Goal: Task Accomplishment & Management: Manage account settings

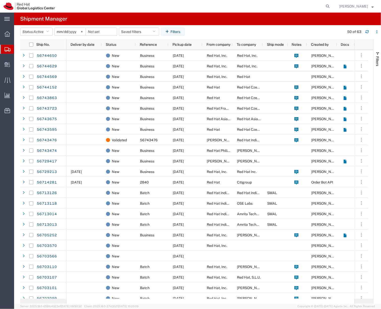
click at [379, 45] on div "Filters" at bounding box center [377, 171] width 8 height 265
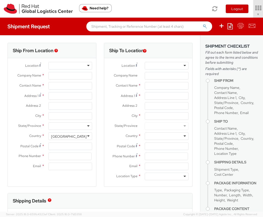
select select "901"
select select
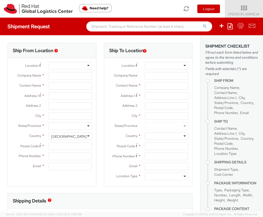
type input "Red Hat, Inc."
type input "Soojung Mansberger"
type input "100 East Davie Street"
type input "RALEIGH"
type input "27601"
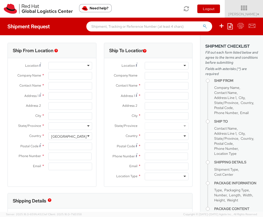
type input "919-754-4950"
type input "solee@redhat.com"
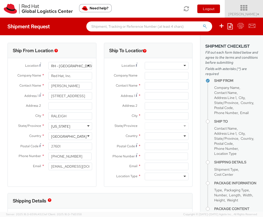
click at [254, 10] on icon at bounding box center [244, 8] width 44 height 7
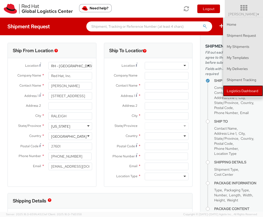
click at [246, 91] on link "Logistics Dashboard" at bounding box center [243, 90] width 40 height 11
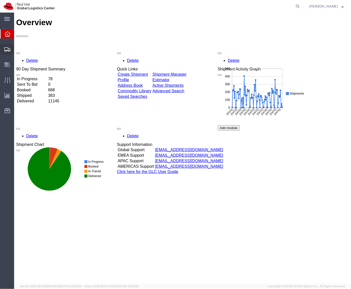
click at [0, 0] on span "Shipment Manager" at bounding box center [0, 0] width 0 height 0
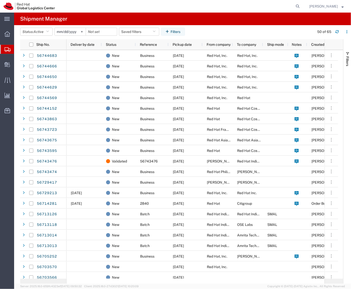
click at [205, 30] on agx-table-filter-chips "Status: Active Active All Approved Booked Canceled Delivered Denied New On Hold…" at bounding box center [165, 34] width 291 height 12
click at [243, 18] on agx-page-header "Shipment Manager" at bounding box center [182, 19] width 337 height 13
click at [213, 23] on agx-page-header "Shipment Manager" at bounding box center [182, 19] width 337 height 13
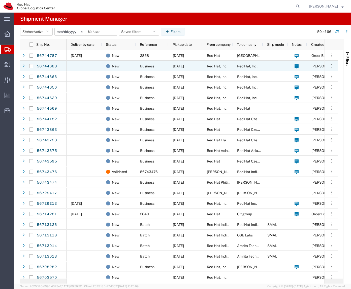
click at [181, 71] on div "09/08/2025" at bounding box center [185, 76] width 34 height 11
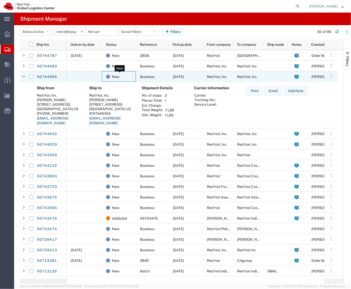
click at [127, 76] on div "New" at bounding box center [119, 76] width 27 height 11
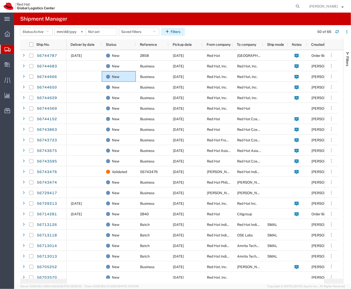
click at [174, 31] on button "Filters" at bounding box center [173, 32] width 24 height 8
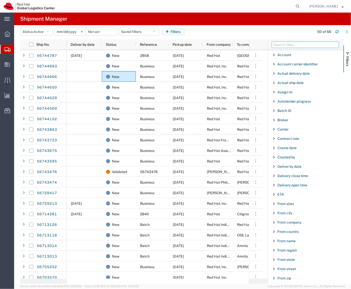
click at [288, 43] on input "Filter Columns Input" at bounding box center [305, 45] width 67 height 6
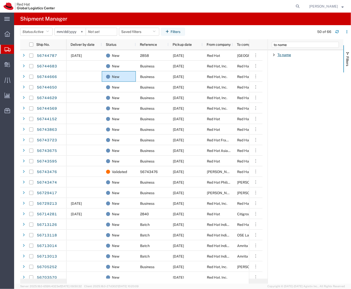
click at [283, 54] on span "To name" at bounding box center [284, 55] width 14 height 4
click at [281, 44] on input "to name" at bounding box center [305, 45] width 67 height 6
type input "from name"
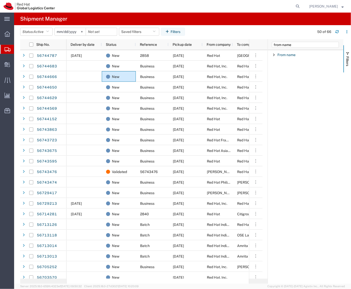
click at [284, 51] on div "From name" at bounding box center [306, 54] width 76 height 9
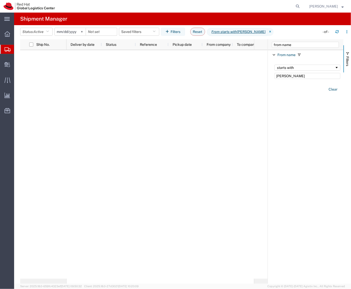
type input "kasey"
click at [293, 50] on div "From name Enabled From name starts with kasey Clear" at bounding box center [306, 73] width 76 height 47
click at [287, 47] on input "from name" at bounding box center [305, 45] width 67 height 6
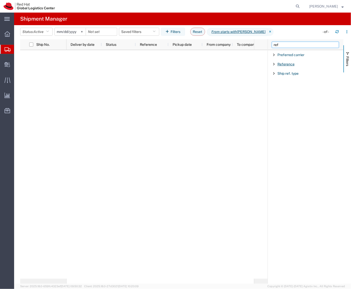
type input "ref"
click at [289, 63] on span "Reference" at bounding box center [285, 64] width 17 height 4
click at [316, 88] on input "Filter Value" at bounding box center [307, 85] width 66 height 6
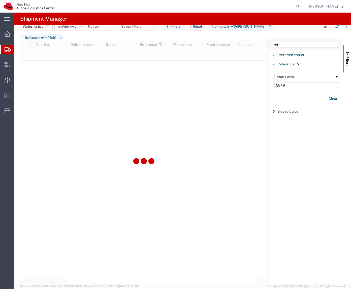
type input "2849"
click at [46, 30] on button "Status: Active" at bounding box center [36, 26] width 32 height 8
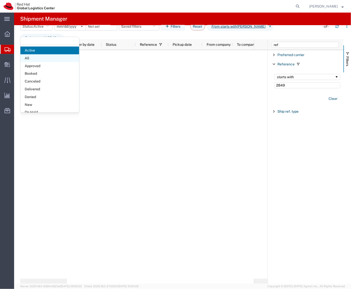
click at [39, 59] on span "All" at bounding box center [49, 58] width 59 height 8
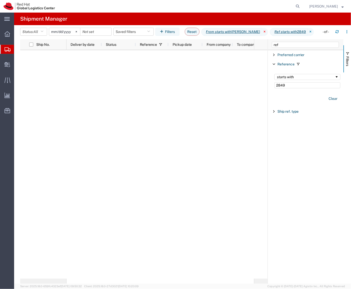
click at [262, 33] on icon at bounding box center [265, 32] width 6 height 8
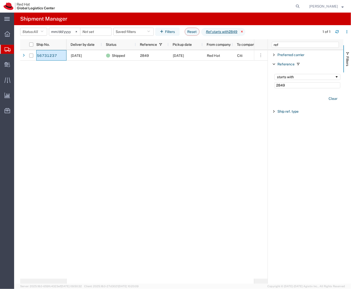
click at [245, 32] on icon at bounding box center [242, 32] width 6 height 8
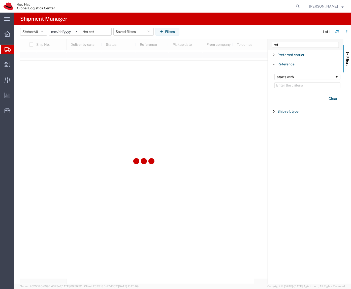
click at [35, 25] on header "Status: All Active All Approved Booked Canceled Delivered Denied New On Hold Pe…" at bounding box center [185, 32] width 330 height 14
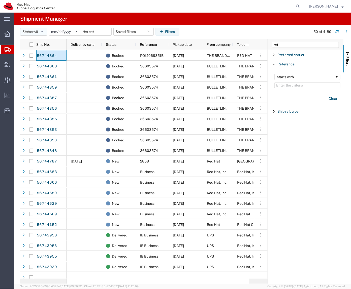
click at [37, 28] on button "Status: All" at bounding box center [33, 32] width 27 height 8
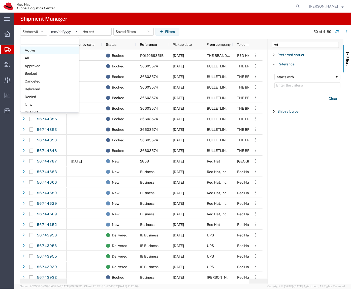
click at [40, 53] on span "Active" at bounding box center [49, 51] width 59 height 8
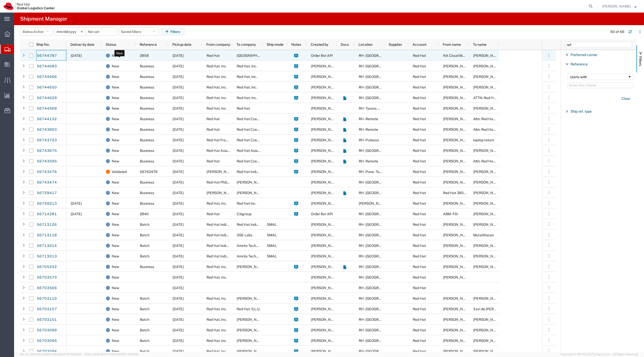
click at [130, 54] on div "New" at bounding box center [119, 55] width 27 height 11
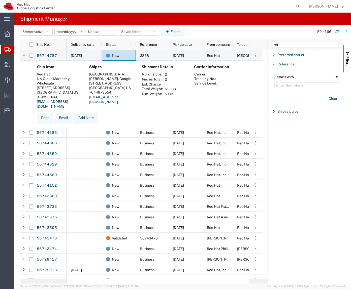
click at [321, 197] on div "Account Enabled Account Account carrier identifier Enabled Account carrier iden…" at bounding box center [306, 167] width 76 height 234
click at [55, 58] on link "56744787" at bounding box center [46, 56] width 21 height 8
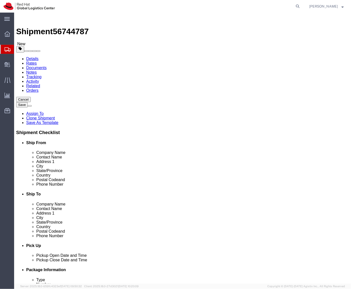
select select
click input "500 Las Colinas Blvd"
click input "Sean Nolton, Google"
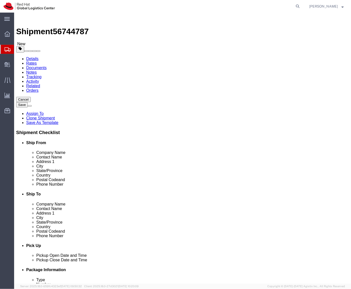
click input "Sean Nolton, Google"
paste input "Attn: Sean Nolton &"
drag, startPoint x: 211, startPoint y: 112, endPoint x: 194, endPoint y: 111, distance: 16.9
click input "Attn: Sean Nolton & Google"
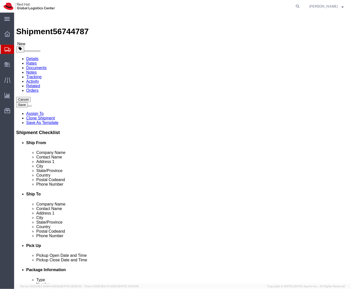
click input "Attn: Sean Nolton;Google; HOLD for Red Hat Summit Connects"
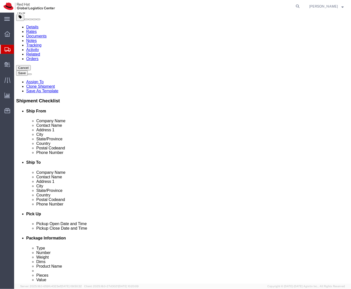
scroll to position [32, 0]
type input "Attn: Sean Nolton;Google; HOLD for Red Hat Summit Connects"
click icon
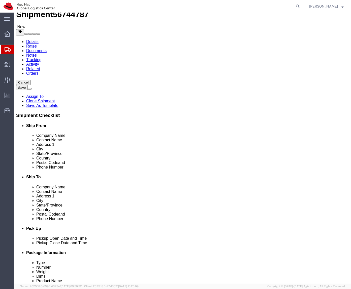
click input "text"
click button "button"
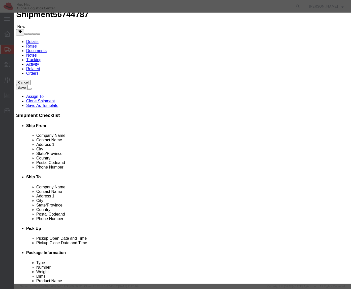
click button "Yes"
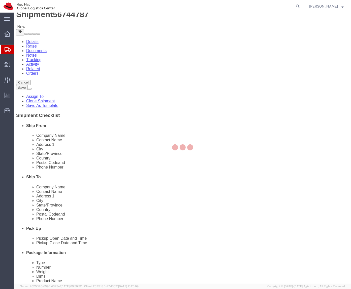
scroll to position [0, 0]
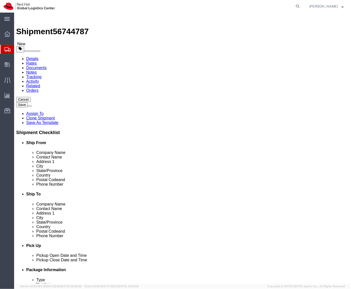
drag, startPoint x: 55, startPoint y: 116, endPoint x: 48, endPoint y: 116, distance: 7.8
click input "12.00"
click input "33.00"
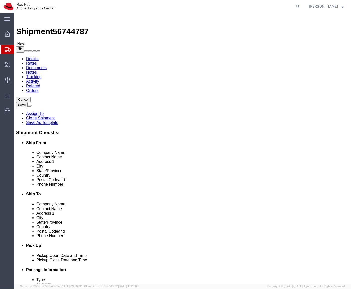
type input "6"
click div "1 x Your Packaging Package Type Select Case(s) Crate(s) Envelope Large Box Medi…"
click link "Special Services"
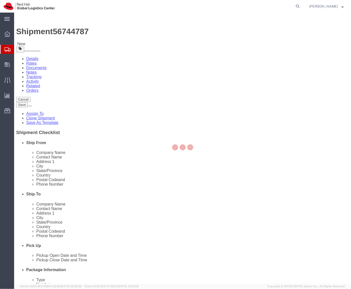
select select
select select "COSTCENTER"
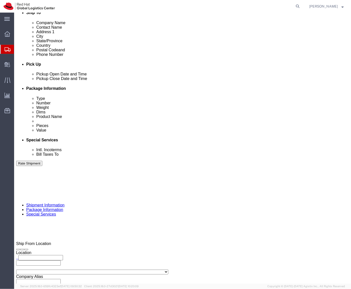
scroll to position [179, 0]
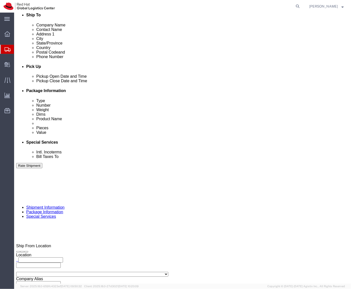
click span
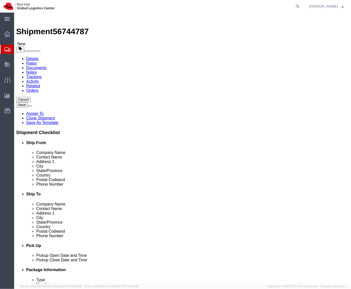
scroll to position [2, 0]
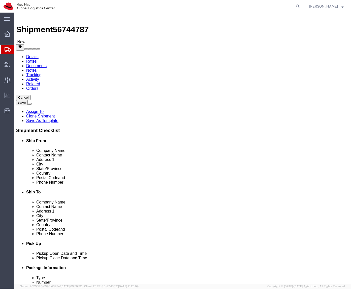
drag, startPoint x: 208, startPoint y: 81, endPoint x: 200, endPoint y: 83, distance: 8.1
click label "Return Info"
click input "Return Info"
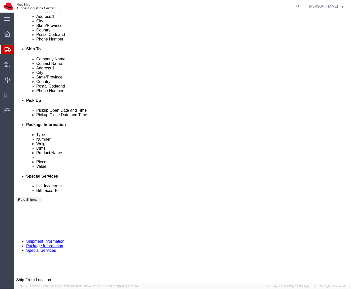
scroll to position [145, 0]
click label "Return Label Required"
click input "Return Label Required"
checkbox input "true"
select select "5"
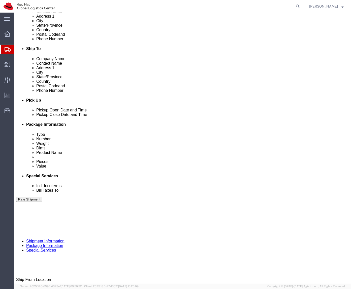
select select "12"
drag, startPoint x: 186, startPoint y: 134, endPoint x: 128, endPoint y: 182, distance: 75.5
click div "Manage special services Handling Options Documents Options Hold at Location Ret…"
click div "Service Options"
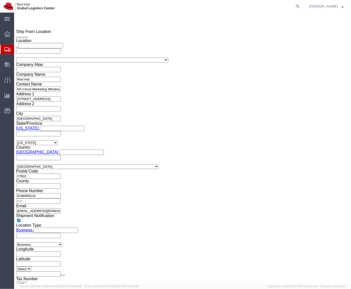
scroll to position [393, 0]
click input "text"
type input "Enter Email Address"
click div "Manage special services Handling Options Documents Options Hold at Location Ret…"
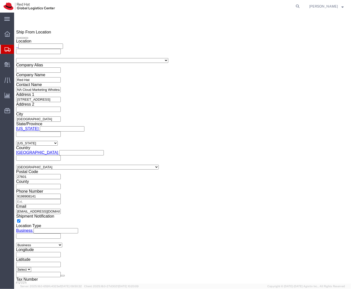
click link "Shipment Information"
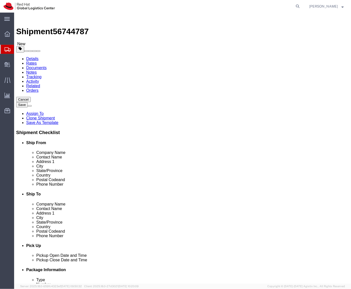
scroll to position [16, 0]
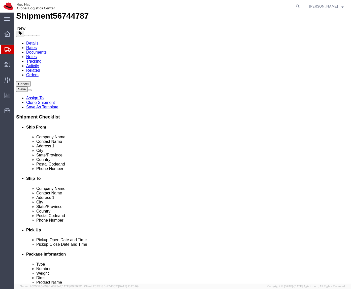
click input "sabraham@redhat.com"
type input "sabraham@redhat.com"
click div "Pickup Date and Time"
click input "sabraham@redhat.com"
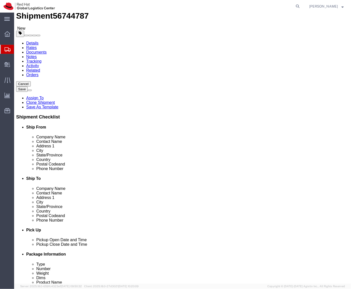
click input "sabraham@redhat.com"
click link "Special Services"
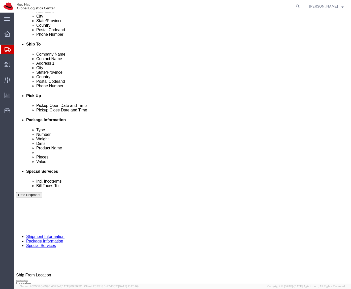
scroll to position [185, 0]
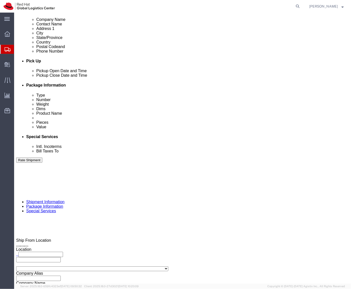
click button "Rate Shipment"
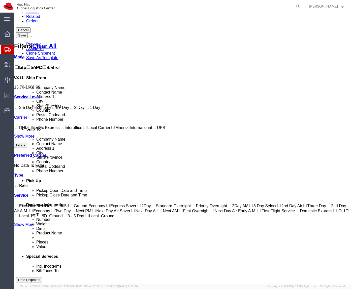
scroll to position [0, 0]
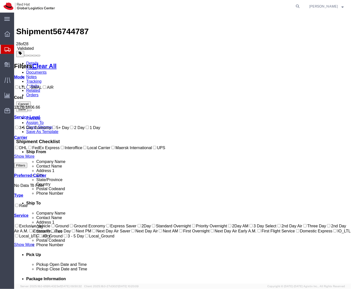
click at [278, 231] on div "Cancel Save Preview Assign To Clone Shipment Save As Template Shipment Checklis…" at bounding box center [182, 228] width 332 height 255
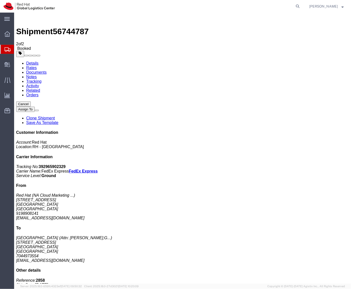
checkbox input "true"
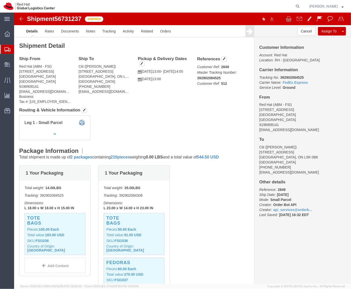
click b "392902084525"
copy b "392902084525"
click at [11, 48] on div at bounding box center [7, 49] width 14 height 9
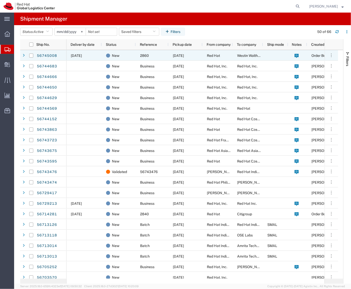
click at [104, 53] on div "New" at bounding box center [119, 55] width 34 height 11
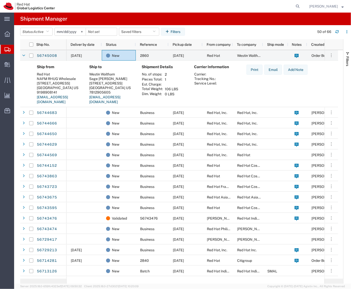
click at [151, 82] on th "Est. Charge:" at bounding box center [151, 84] width 21 height 5
click at [47, 55] on link "56745008" at bounding box center [46, 56] width 21 height 8
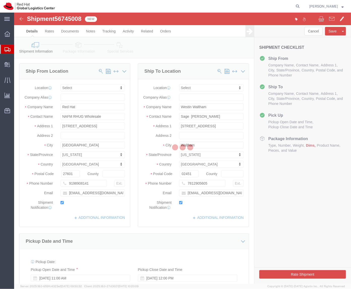
select select
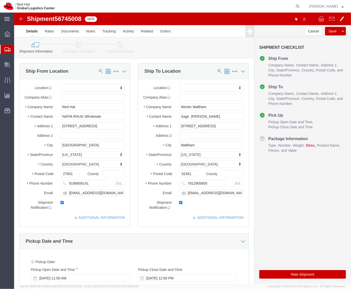
click div "Cancel Save Assign To Clone Shipment Save As Template Shipment Checklist Ship F…"
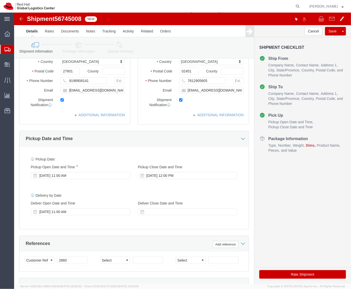
scroll to position [103, 0]
click div "Cancel Save Assign To Clone Shipment Save As Template Shipment Checklist Ship F…"
click div "Sep 08 2025 11:00 AM"
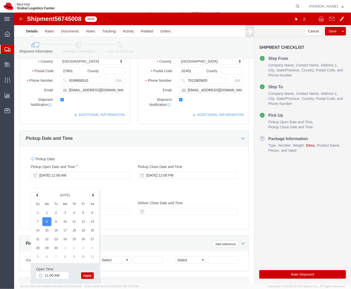
click div "Pickup Date: Pickup Start Date Pickup Start Time Pickup Open Date and Time Sep …"
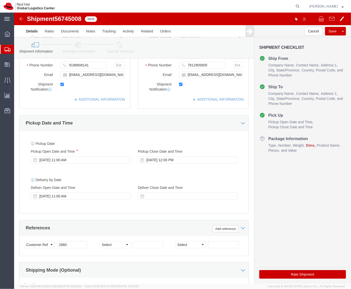
scroll to position [118, 0]
